Goal: Communication & Community: Connect with others

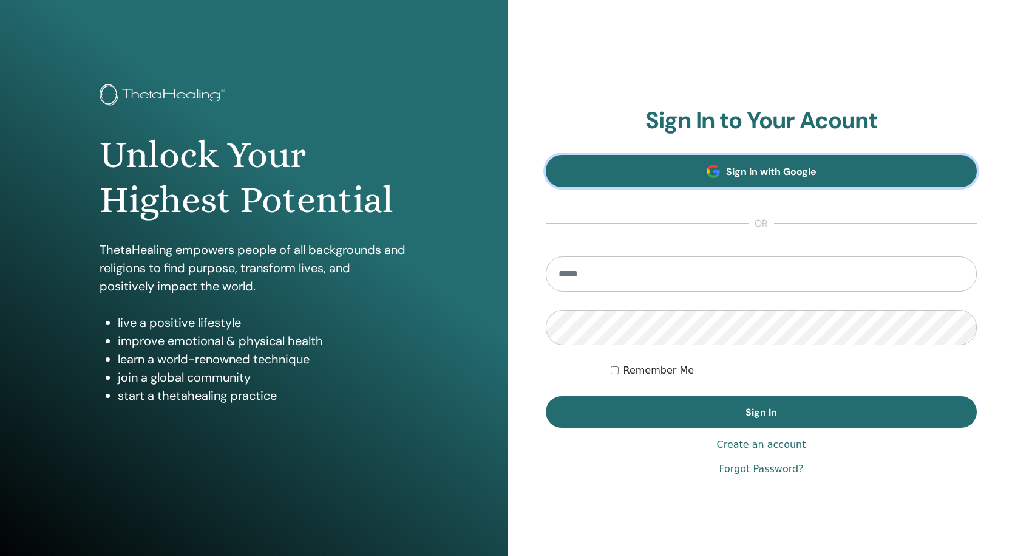
click at [691, 180] on link "Sign In with Google" at bounding box center [761, 171] width 431 height 32
